Goal: Transaction & Acquisition: Purchase product/service

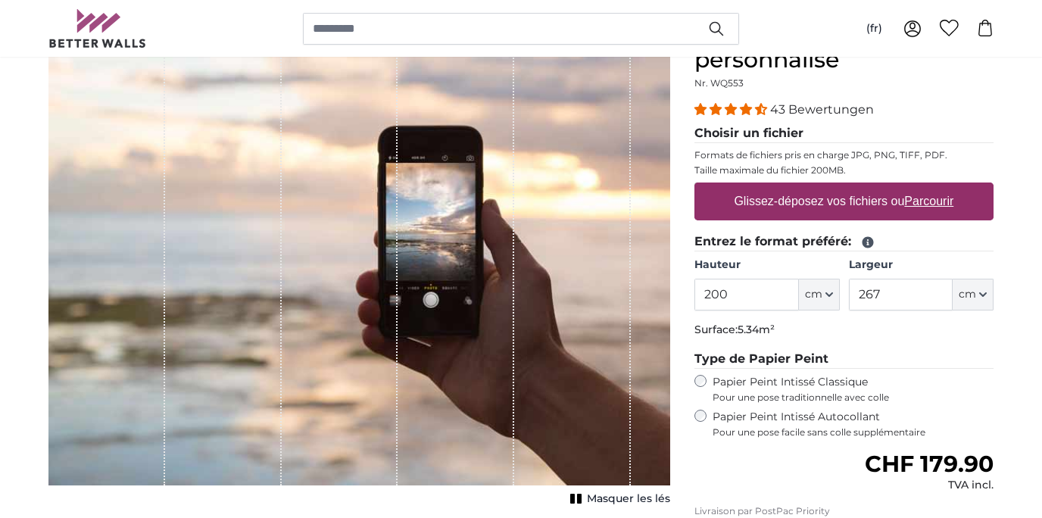
scroll to position [161, 0]
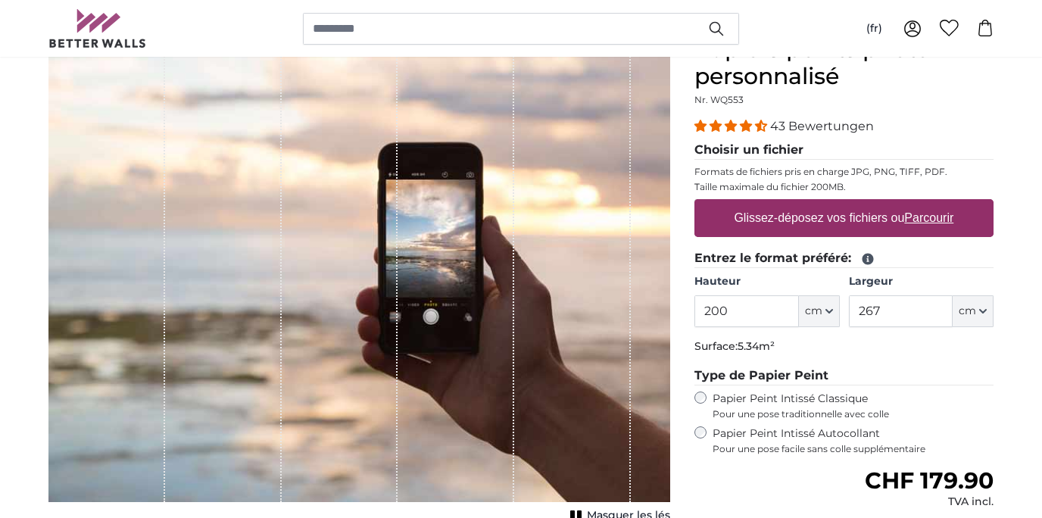
click at [829, 222] on label "Glissez-déposez vos fichiers ou Parcourir" at bounding box center [844, 218] width 232 height 30
click at [829, 204] on input "Glissez-déposez vos fichiers ou Parcourir" at bounding box center [843, 201] width 299 height 5
type input "**********"
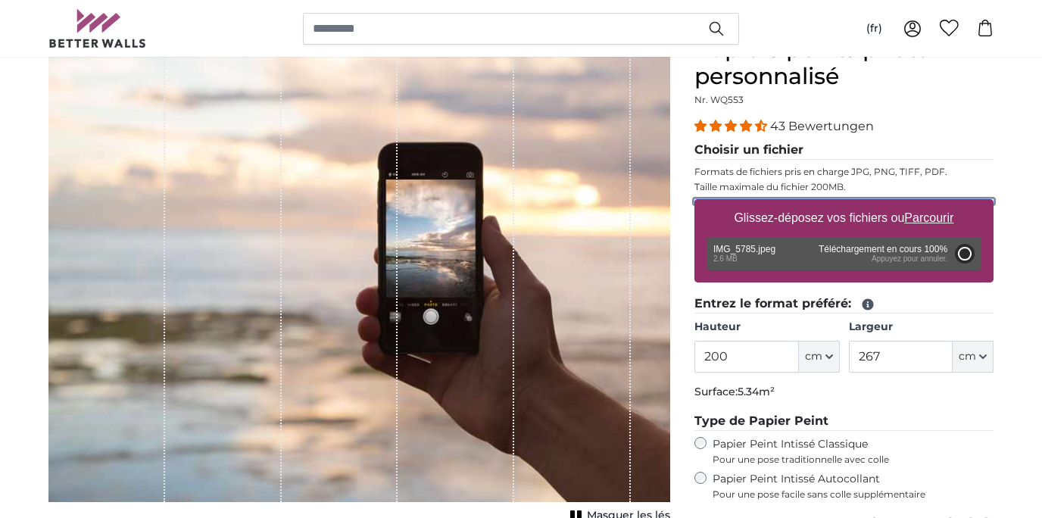
type input "266"
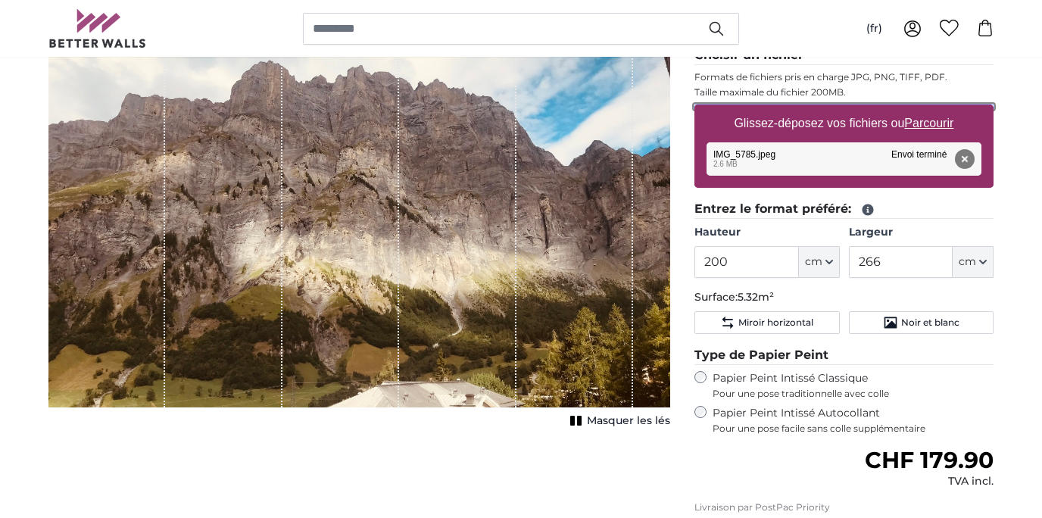
scroll to position [269, 0]
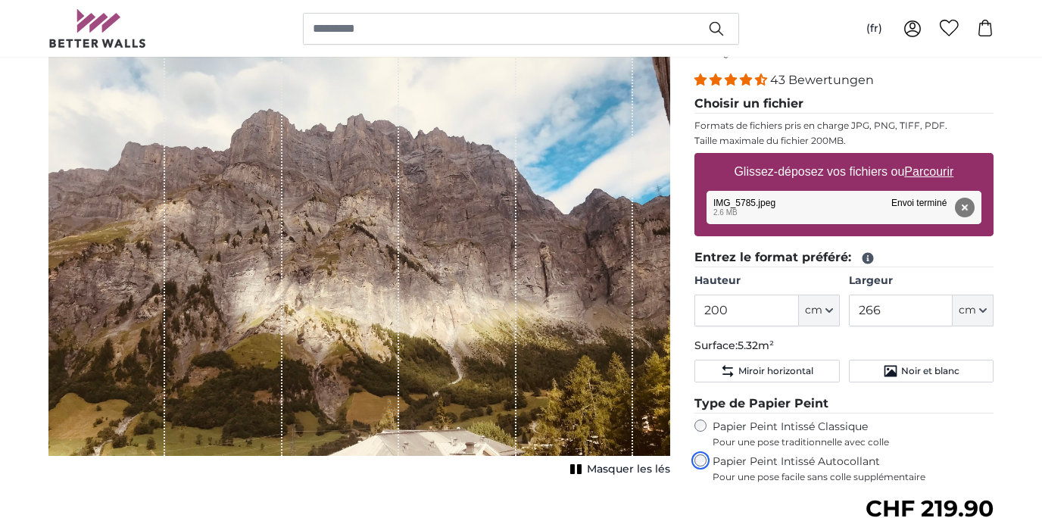
scroll to position [212, 0]
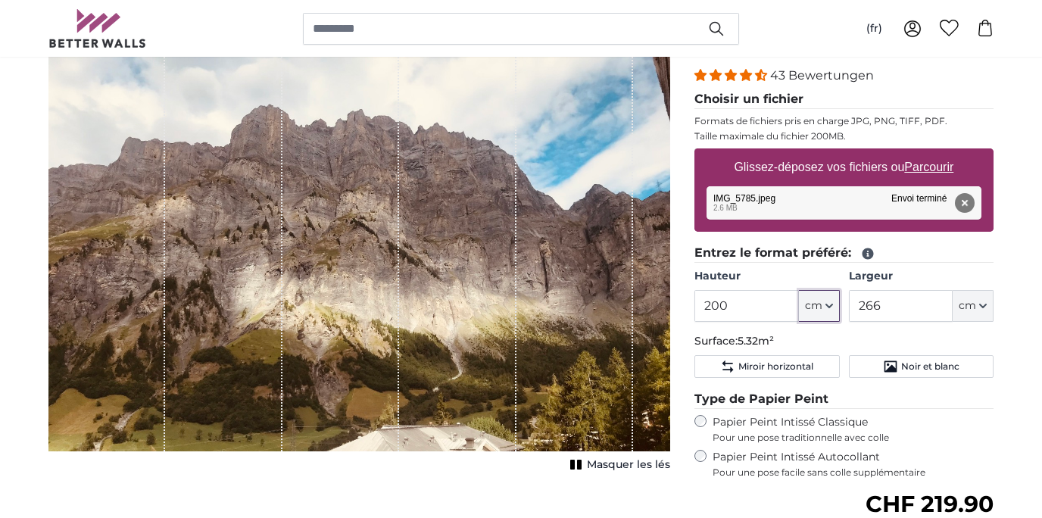
click at [828, 304] on icon "button" at bounding box center [829, 306] width 8 height 8
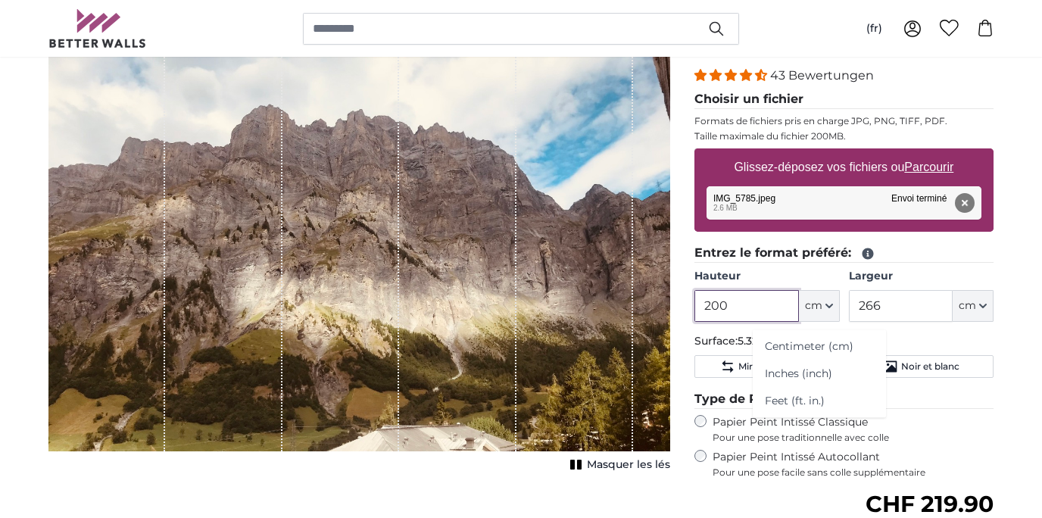
click at [754, 305] on input "200" at bounding box center [746, 306] width 104 height 32
drag, startPoint x: 754, startPoint y: 305, endPoint x: 701, endPoint y: 300, distance: 53.3
click at [701, 300] on input "200" at bounding box center [746, 306] width 104 height 32
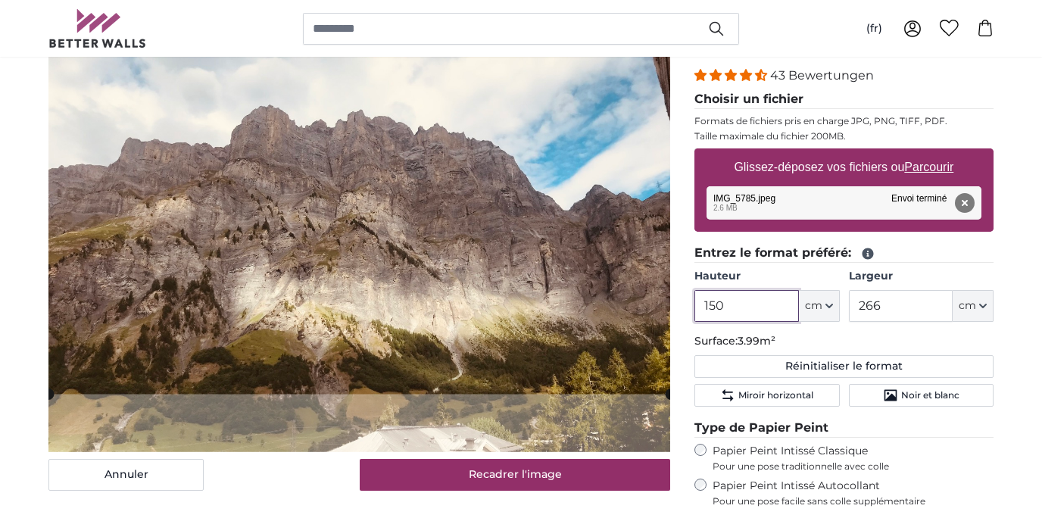
type input "150"
click at [898, 303] on input "266" at bounding box center [901, 306] width 104 height 32
type input "2"
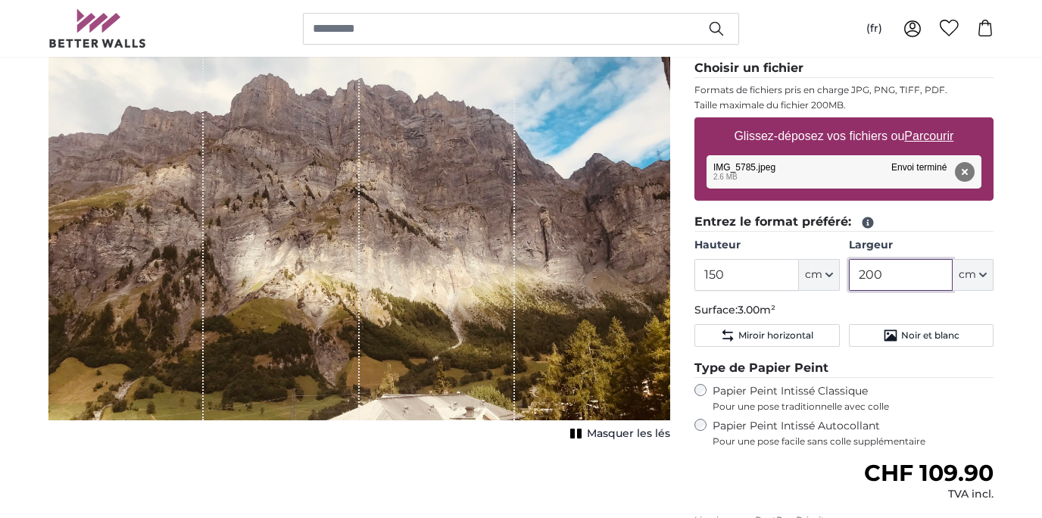
scroll to position [230, 0]
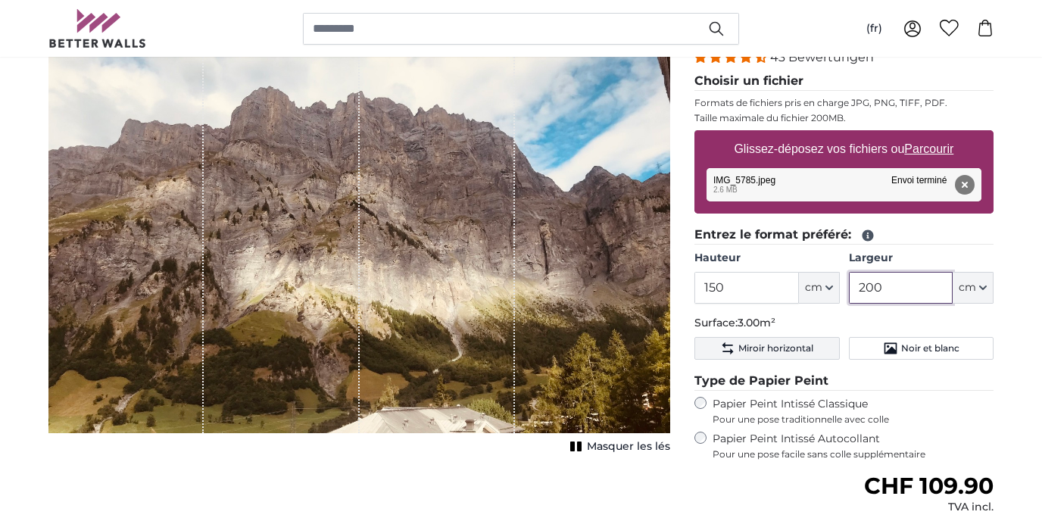
type input "200"
click at [786, 351] on span "Miroir horizontal" at bounding box center [775, 348] width 75 height 12
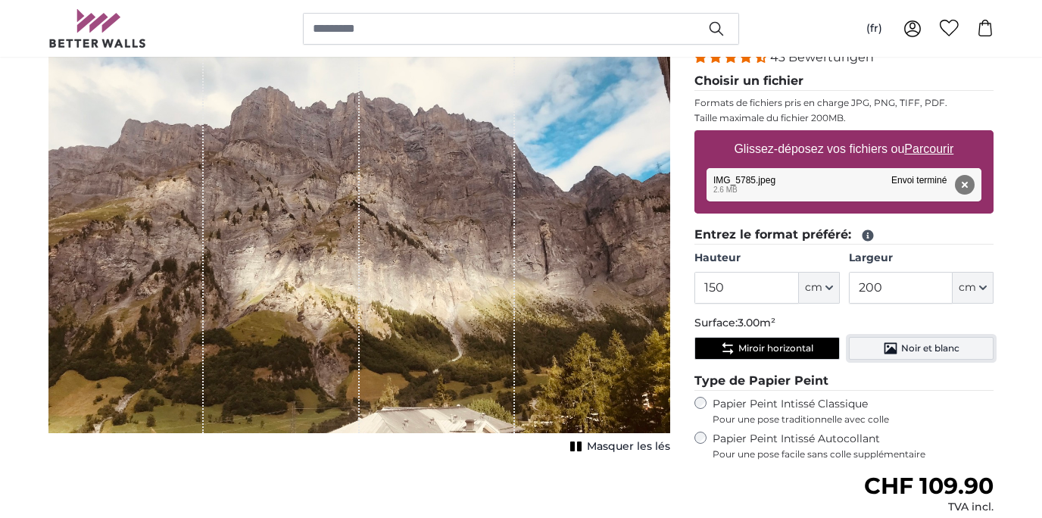
click at [918, 352] on span "Noir et blanc" at bounding box center [930, 348] width 58 height 12
click at [803, 353] on span "Miroir horizontal" at bounding box center [775, 348] width 75 height 12
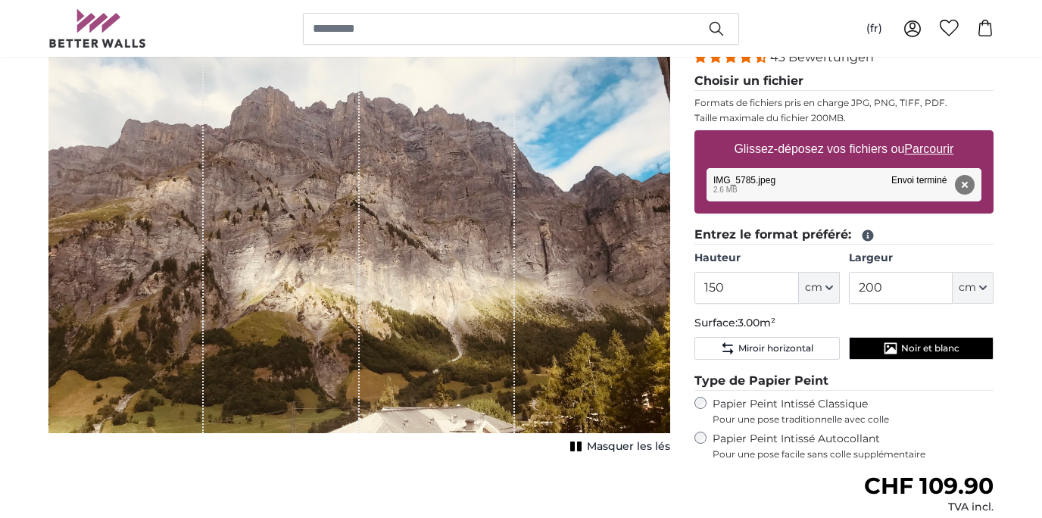
click at [890, 360] on fieldset "Entrez le format préféré: [GEOGRAPHIC_DATA] 150 ft cm Centimeter (cm) Inches (i…" at bounding box center [843, 296] width 299 height 140
click at [877, 351] on button "Noir et blanc" at bounding box center [921, 348] width 145 height 23
